Goal: Task Accomplishment & Management: Use online tool/utility

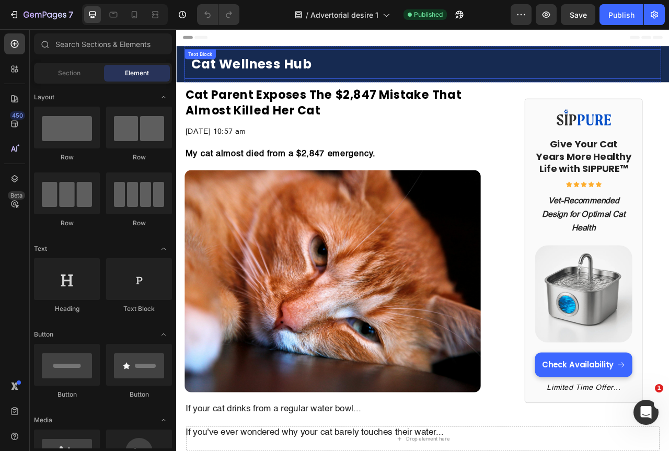
click at [355, 78] on p "Cat Wellness Hub" at bounding box center [490, 73] width 590 height 21
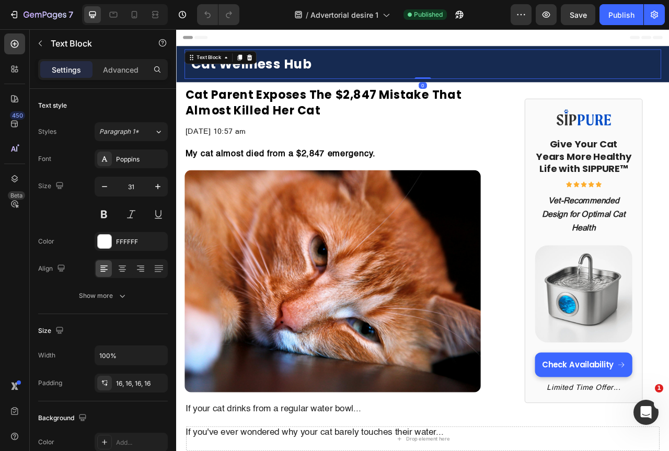
click at [346, 67] on strong "Cat Wellness Hub" at bounding box center [271, 73] width 153 height 23
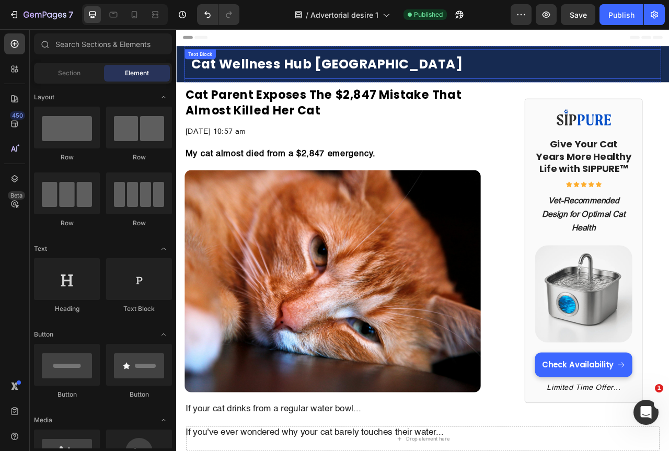
click at [390, 76] on strong "Cat Wellness Hub [GEOGRAPHIC_DATA]" at bounding box center [367, 73] width 345 height 23
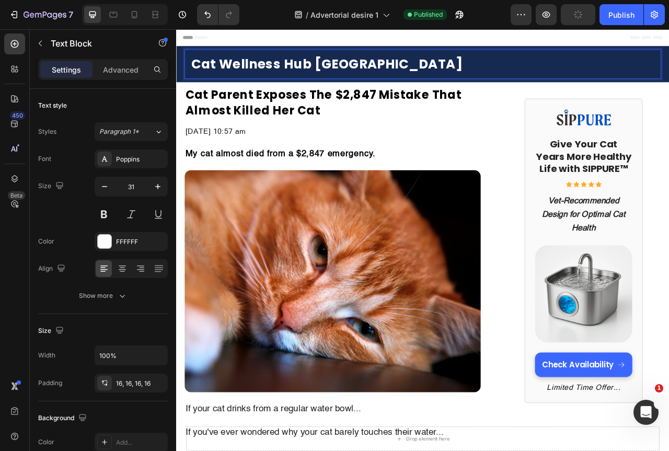
click at [483, 43] on div "Header" at bounding box center [490, 39] width 611 height 21
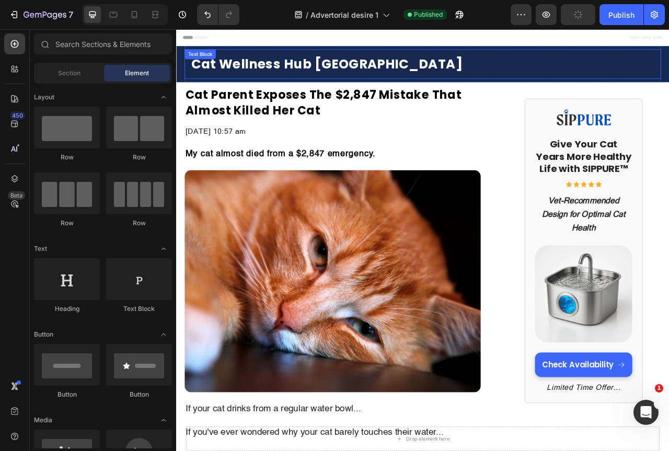
click at [428, 78] on strong "Cat Wellness Hub [GEOGRAPHIC_DATA]" at bounding box center [367, 73] width 345 height 23
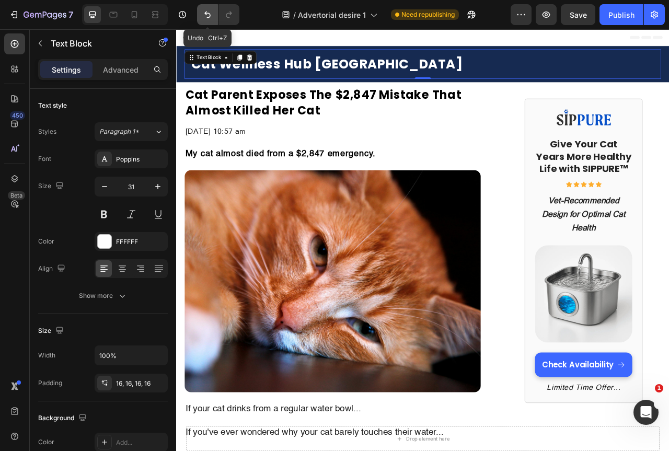
click at [202, 12] on icon "Undo/Redo" at bounding box center [207, 14] width 10 height 10
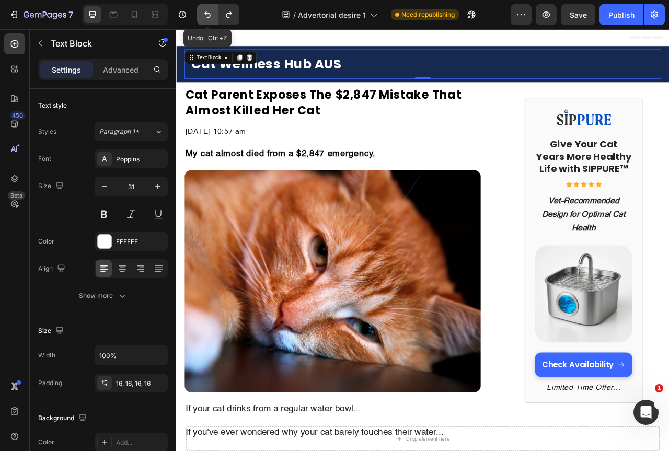
click at [202, 12] on icon "Undo/Redo" at bounding box center [207, 14] width 10 height 10
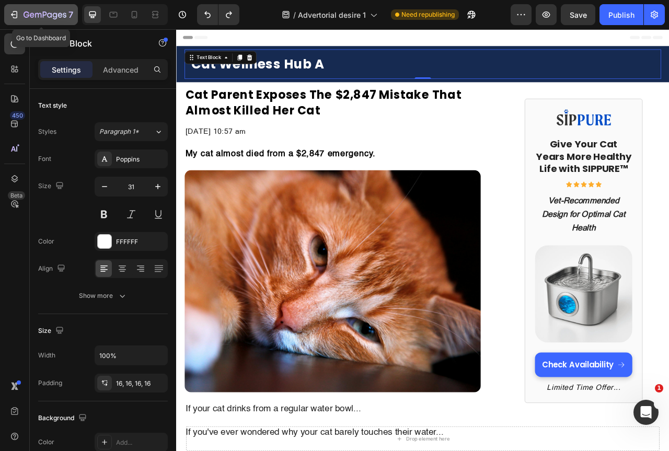
click at [15, 17] on icon "button" at bounding box center [14, 14] width 10 height 10
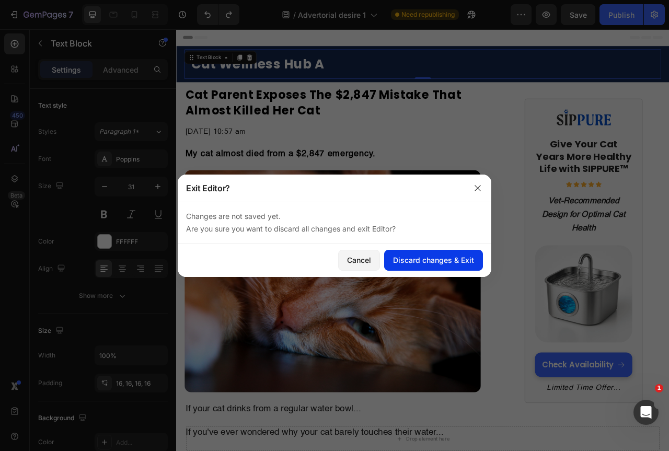
click at [431, 258] on div "Discard changes & Exit" at bounding box center [433, 260] width 81 height 11
